Goal: Information Seeking & Learning: Find specific fact

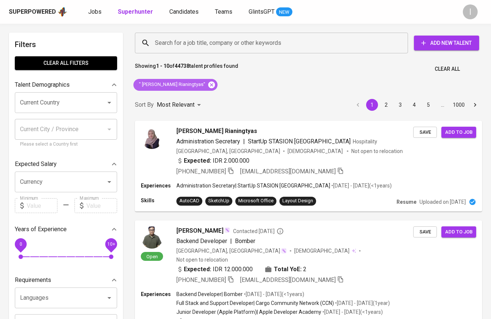
drag, startPoint x: 195, startPoint y: 81, endPoint x: 248, endPoint y: 41, distance: 65.5
click at [207, 81] on icon at bounding box center [211, 85] width 8 height 8
click at [247, 41] on input "Search for a job title, company or other keywords" at bounding box center [273, 43] width 240 height 14
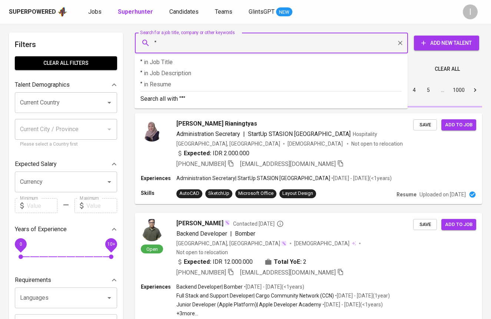
paste input "Runa Persada"
type input ""Runa Persada""
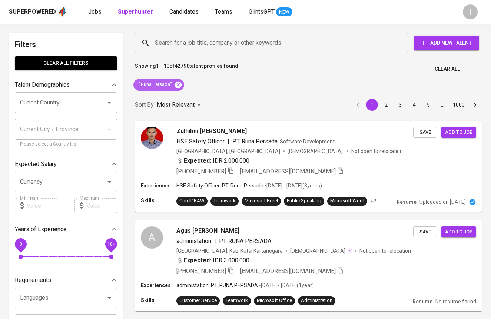
click at [178, 86] on icon at bounding box center [178, 84] width 7 height 7
click at [253, 38] on input "Search for a job title, company or other keywords" at bounding box center [273, 43] width 240 height 14
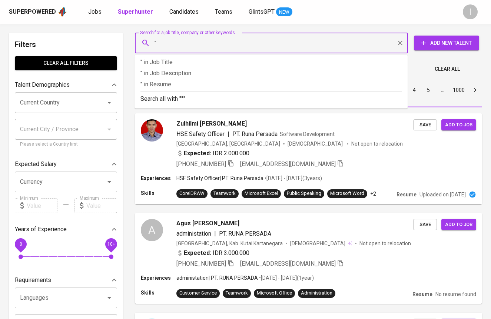
paste input "[PERSON_NAME]"
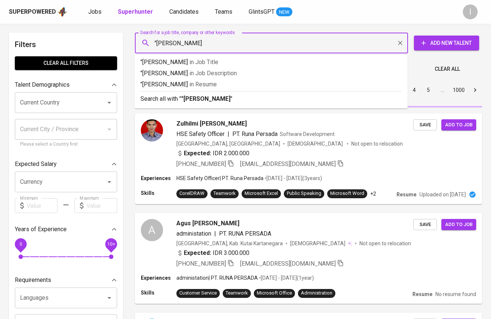
type input ""Zanuar Ramadhan""
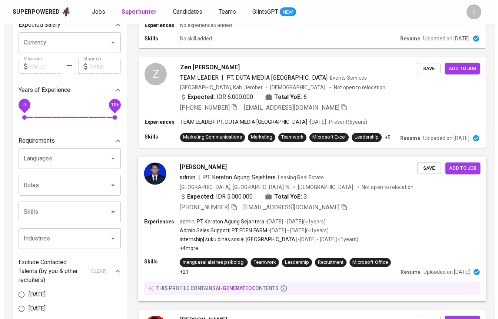
scroll to position [194, 0]
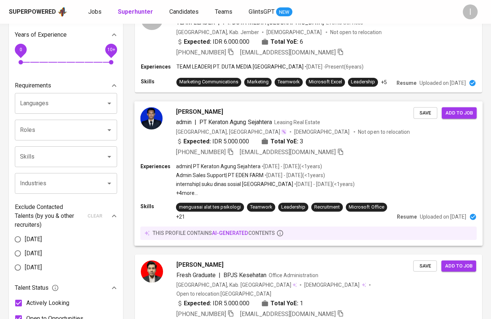
click at [416, 176] on div "Experiences admin | PT Keraton Agung Sejahtera • Nov 2020 - Jul 2021 ( <1 years…" at bounding box center [308, 180] width 336 height 34
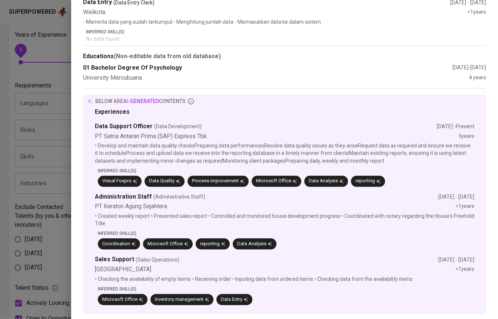
scroll to position [0, 0]
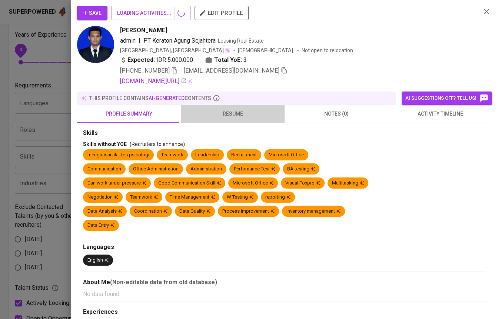
click at [232, 117] on span "resume" at bounding box center [232, 113] width 95 height 9
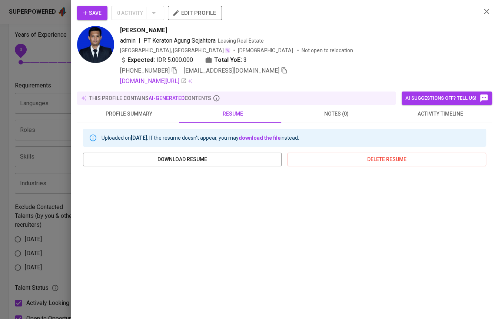
click at [45, 67] on div at bounding box center [249, 159] width 498 height 319
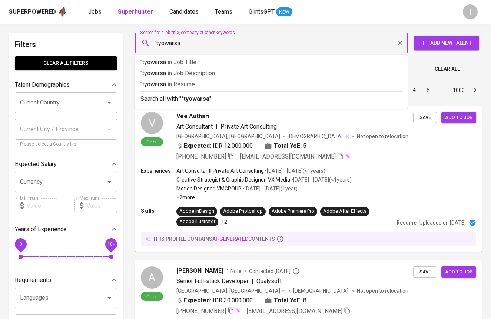
type input ""tyowarsa""
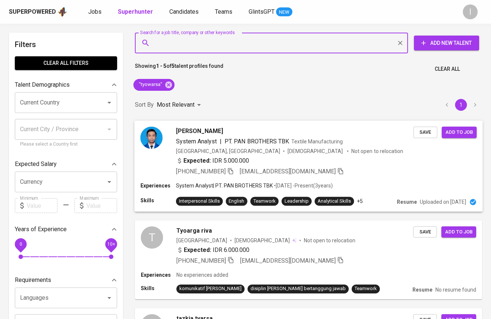
click at [393, 165] on div "Expected: IDR 5.000.000" at bounding box center [294, 161] width 237 height 11
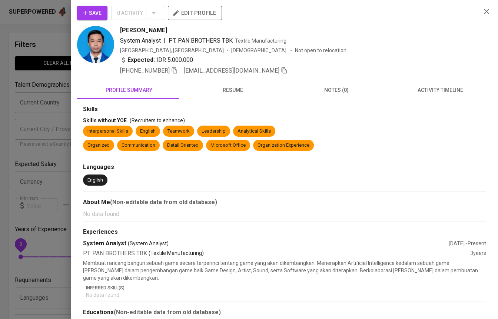
click at [240, 93] on span "resume" at bounding box center [232, 90] width 95 height 9
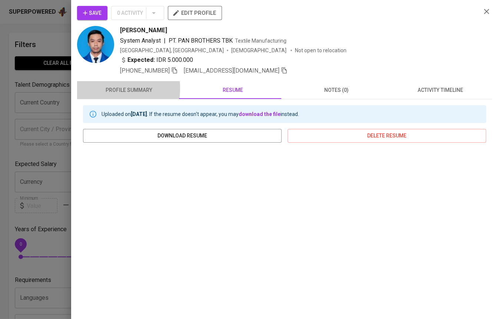
click at [106, 88] on span "profile summary" at bounding box center [128, 90] width 95 height 9
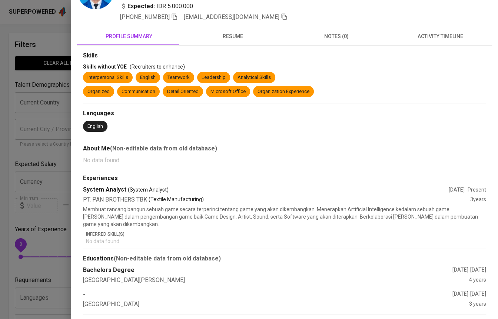
scroll to position [55, 0]
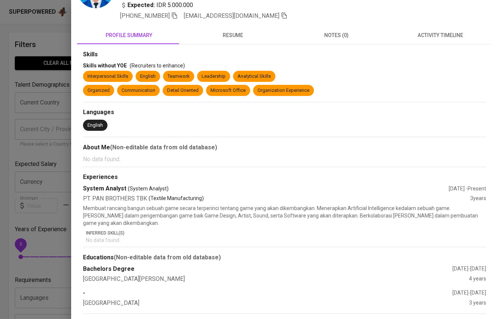
click at [140, 302] on div "[GEOGRAPHIC_DATA]" at bounding box center [276, 303] width 386 height 9
copy div "[GEOGRAPHIC_DATA]"
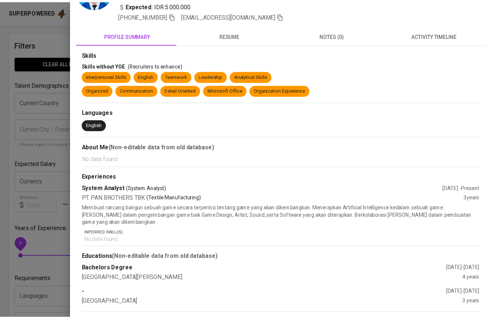
scroll to position [0, 0]
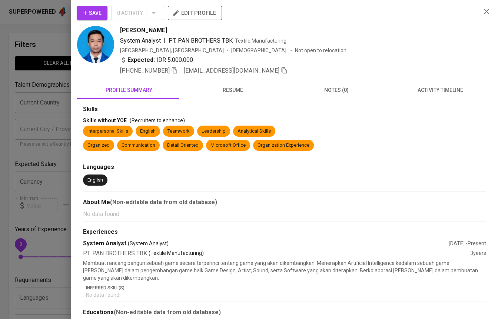
click at [482, 10] on icon "button" at bounding box center [486, 11] width 9 height 9
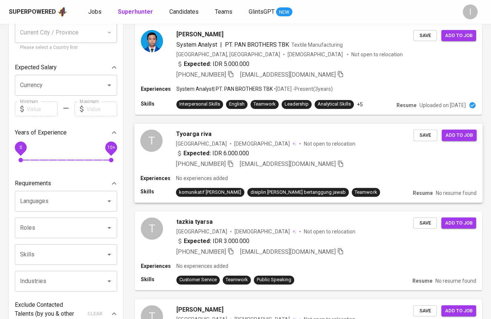
scroll to position [352, 0]
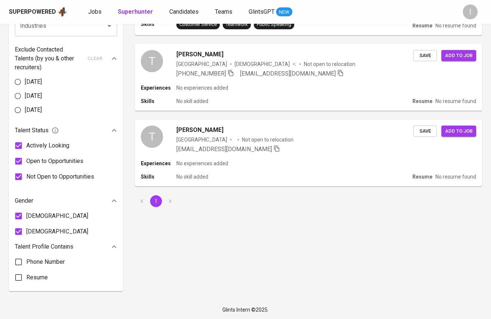
click at [168, 200] on li "pagination navigation" at bounding box center [170, 201] width 14 height 12
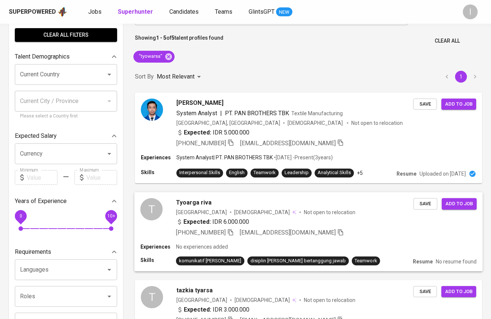
scroll to position [0, 0]
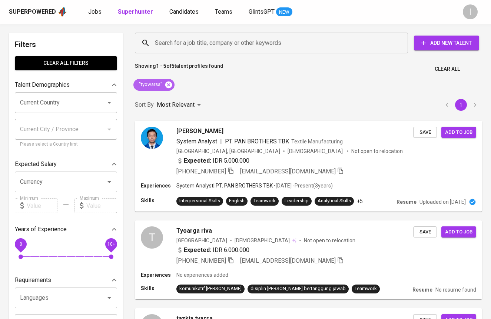
click at [169, 86] on icon at bounding box center [168, 84] width 7 height 7
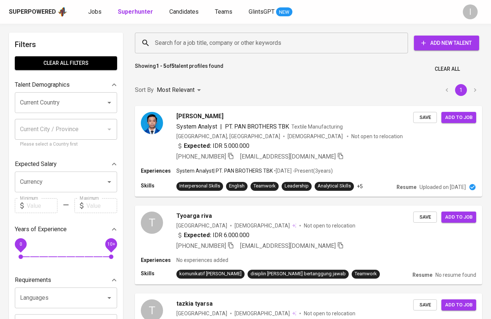
click at [219, 42] on input "Search for a job title, company or other keywords" at bounding box center [273, 43] width 240 height 14
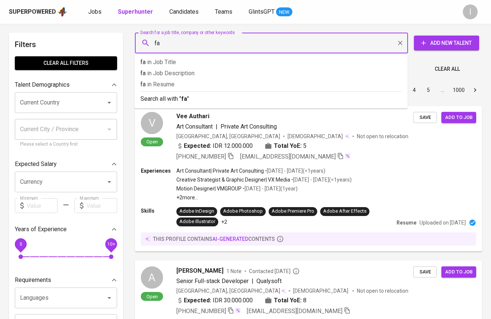
type input "f"
type input ""fauzan febryan""
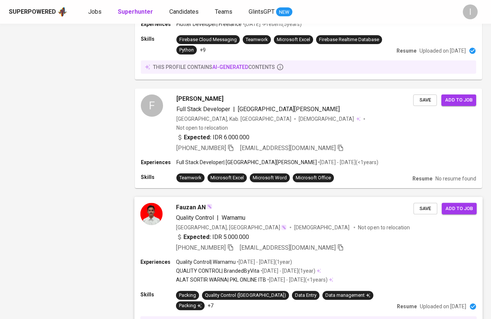
scroll to position [785, 0]
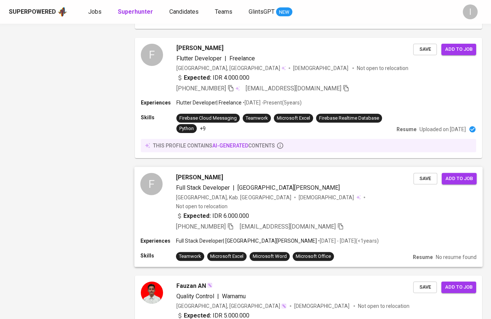
click at [368, 224] on div "[PHONE_NUMBER] [EMAIL_ADDRESS][DOMAIN_NAME]" at bounding box center [294, 226] width 237 height 9
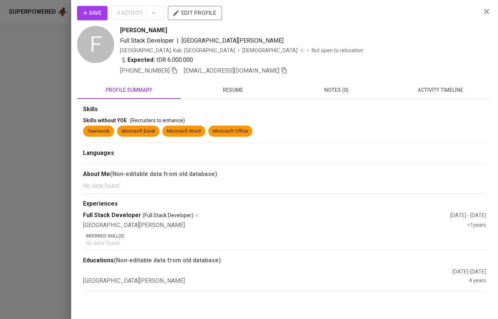
click at [239, 89] on span "resume" at bounding box center [232, 90] width 95 height 9
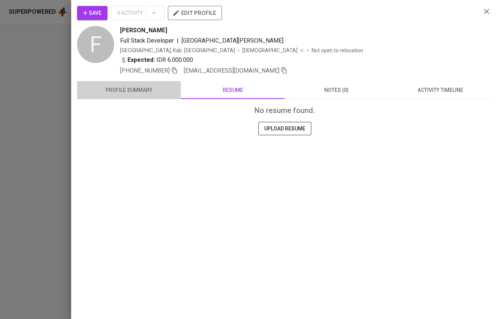
click at [155, 94] on span "profile summary" at bounding box center [128, 90] width 95 height 9
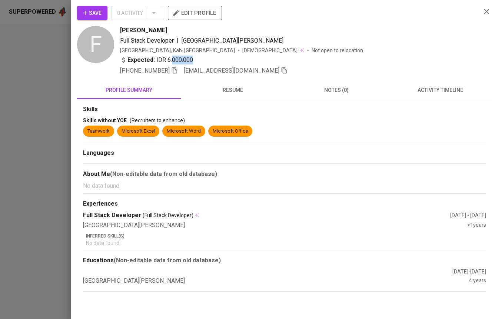
drag, startPoint x: 197, startPoint y: 61, endPoint x: 171, endPoint y: 61, distance: 25.5
click at [171, 61] on div "Expected: IDR 6.000.000" at bounding box center [297, 61] width 355 height 11
click at [177, 69] on icon "button" at bounding box center [174, 70] width 5 height 6
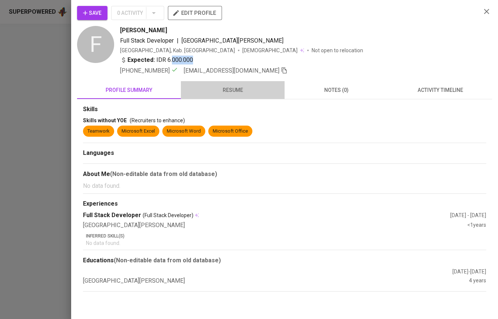
click at [235, 94] on span "resume" at bounding box center [232, 90] width 95 height 9
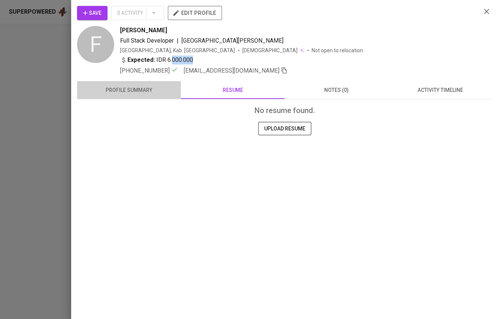
click at [154, 92] on span "profile summary" at bounding box center [128, 90] width 95 height 9
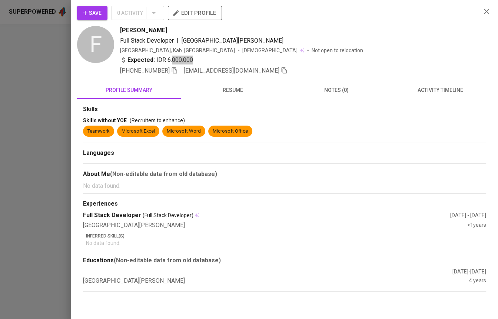
click at [482, 10] on icon "button" at bounding box center [486, 11] width 9 height 9
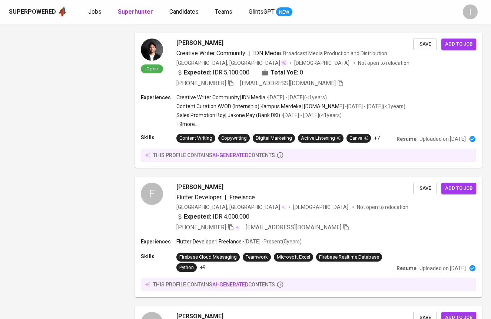
scroll to position [0, 0]
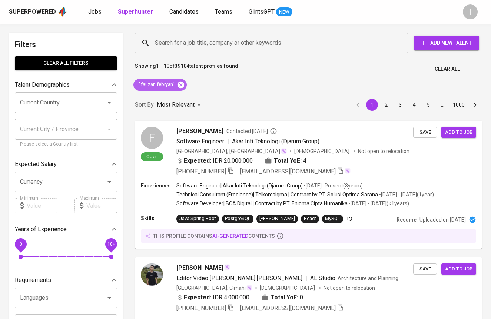
click at [180, 81] on icon at bounding box center [180, 84] width 7 height 7
click at [224, 44] on input "Search for a job title, company or other keywords" at bounding box center [273, 43] width 240 height 14
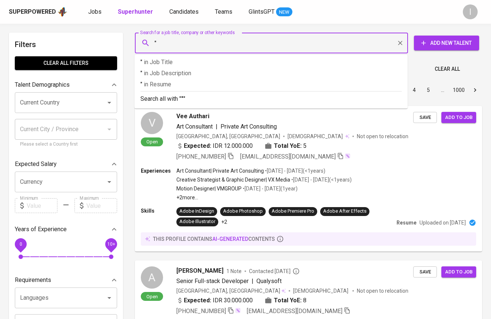
paste input "[PERSON_NAME]"
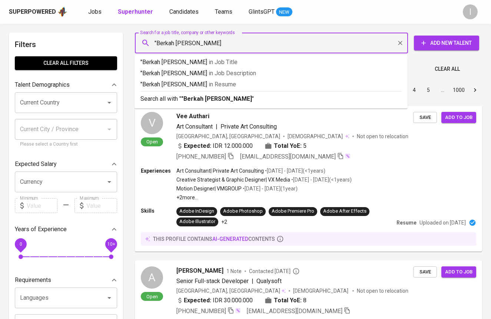
type input ""Berkah [PERSON_NAME] Makmur""
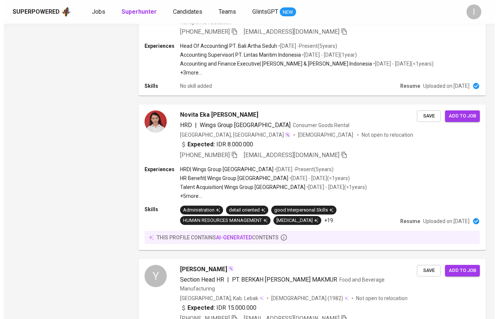
scroll to position [897, 0]
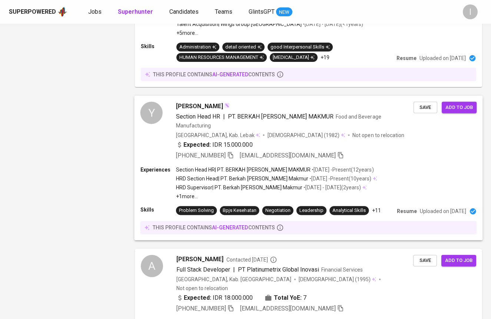
click at [235, 151] on div "+62 877-7280-8177 qienra@gmail.com" at bounding box center [260, 155] width 168 height 9
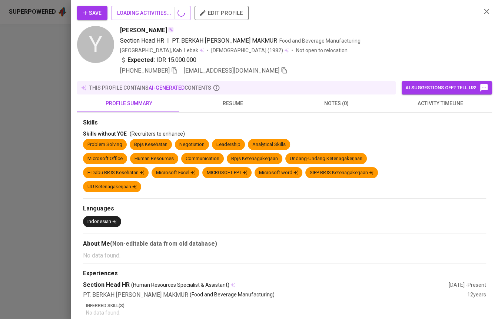
click at [233, 136] on div "Save LOADING ACTIVITIES... edit profile Y Yusup Rusyana Section Head HR | PT. B…" at bounding box center [249, 159] width 498 height 319
click at [175, 71] on icon "button" at bounding box center [174, 70] width 7 height 7
